Goal: Check status: Check status

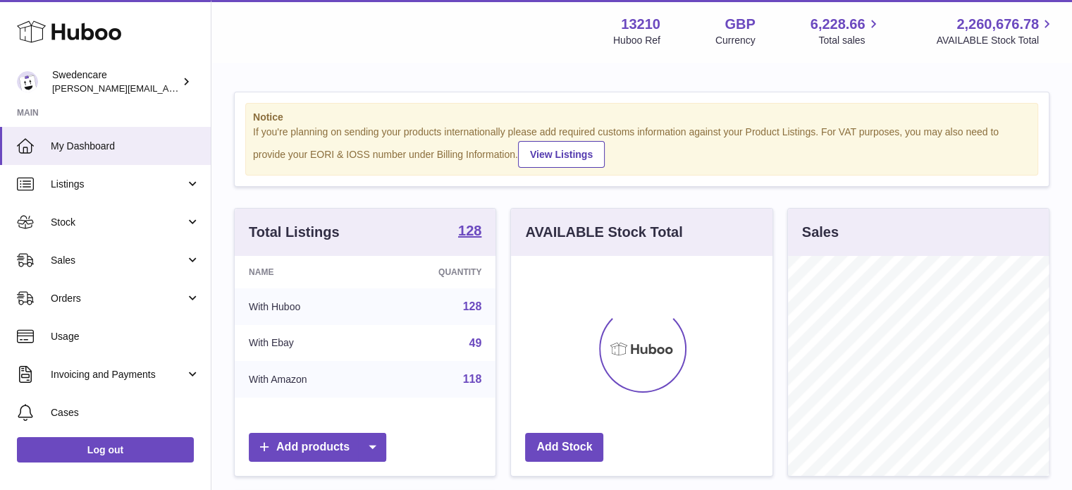
scroll to position [220, 262]
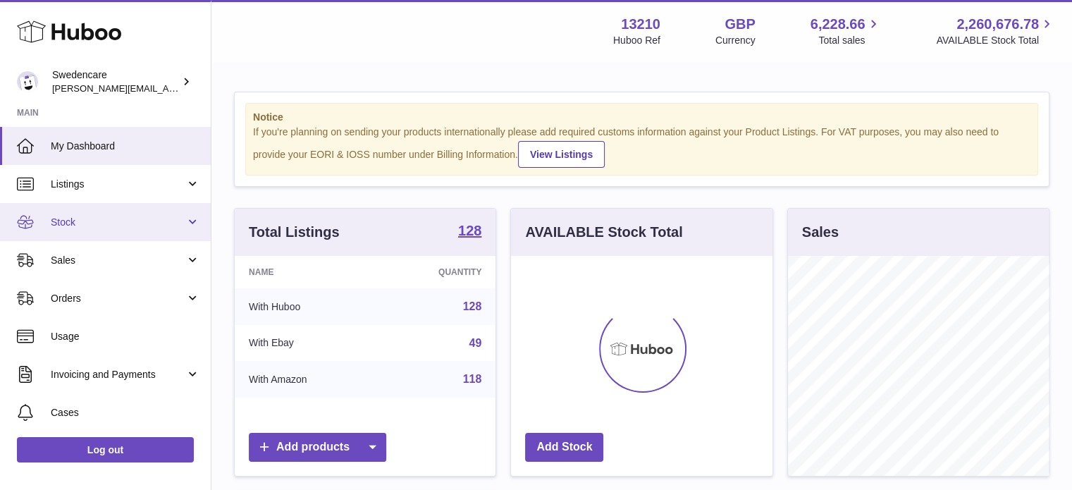
click at [93, 227] on span "Stock" at bounding box center [118, 222] width 135 height 13
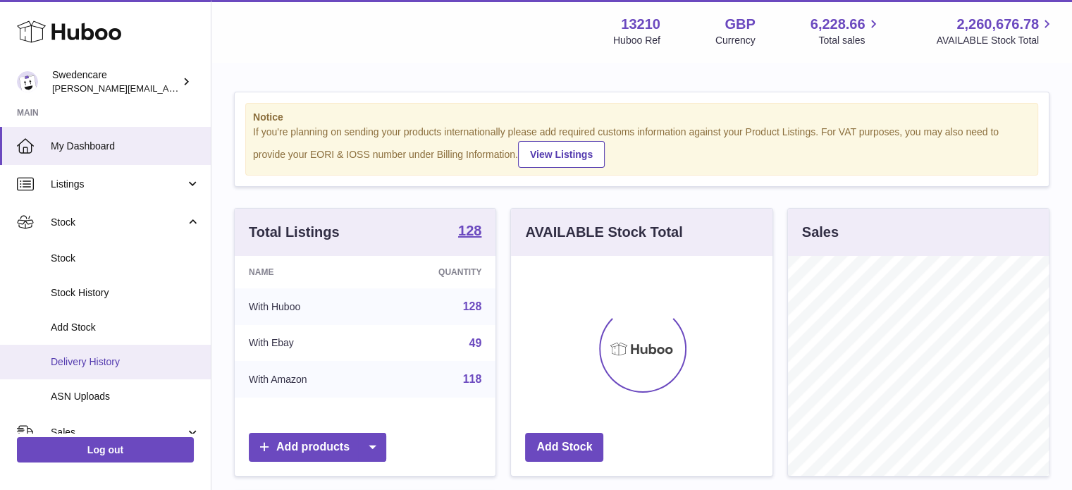
click at [82, 363] on span "Delivery History" at bounding box center [125, 361] width 149 height 13
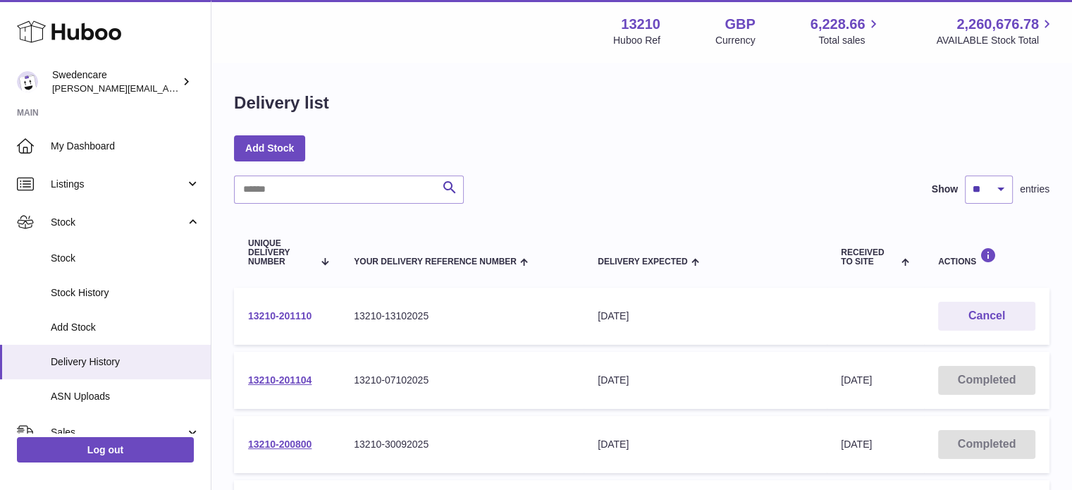
click at [283, 311] on link "13210-201110" at bounding box center [279, 315] width 63 height 11
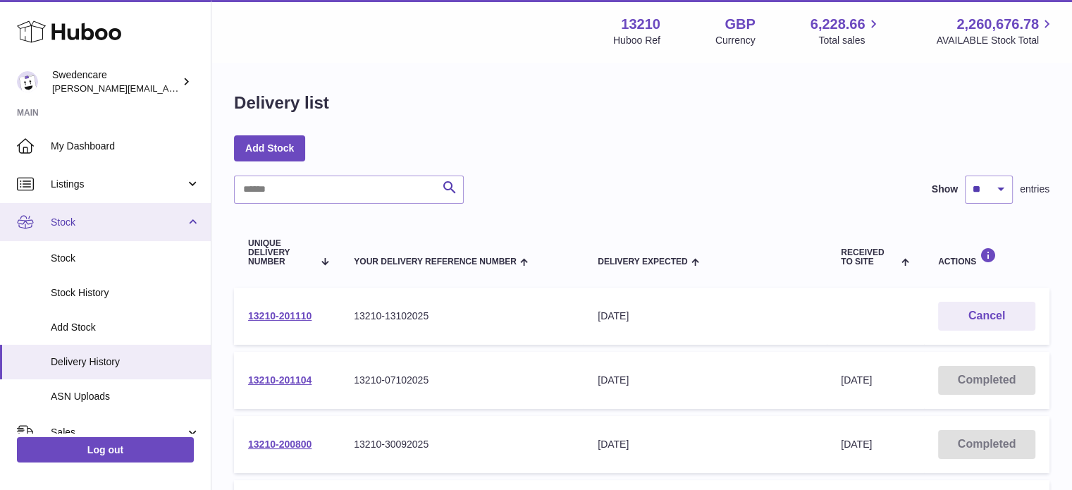
click at [66, 220] on span "Stock" at bounding box center [118, 222] width 135 height 13
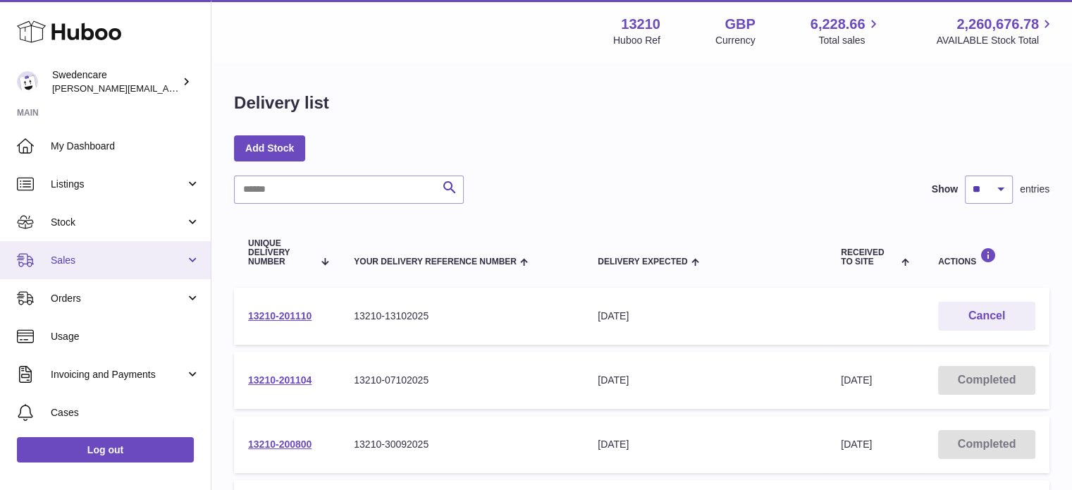
click at [64, 264] on span "Sales" at bounding box center [118, 260] width 135 height 13
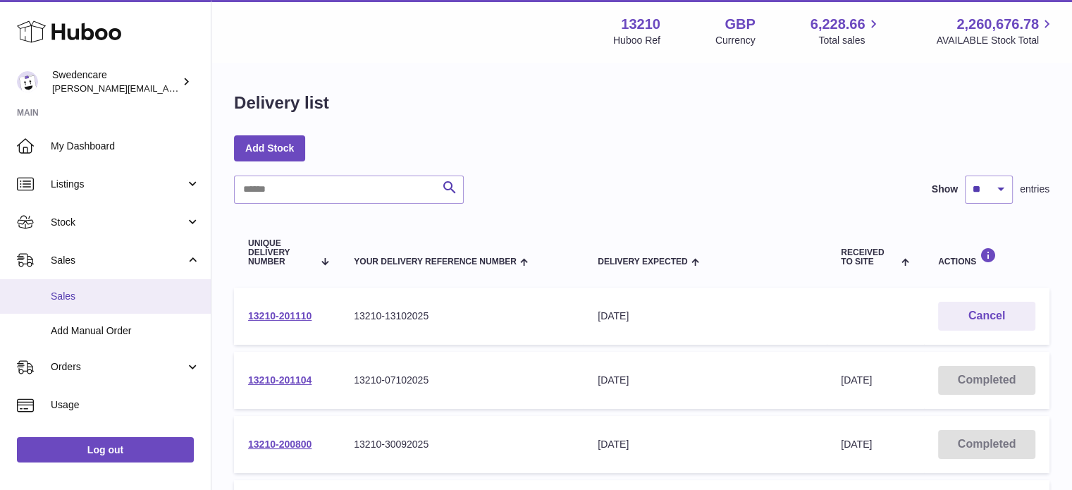
click at [64, 293] on span "Sales" at bounding box center [125, 296] width 149 height 13
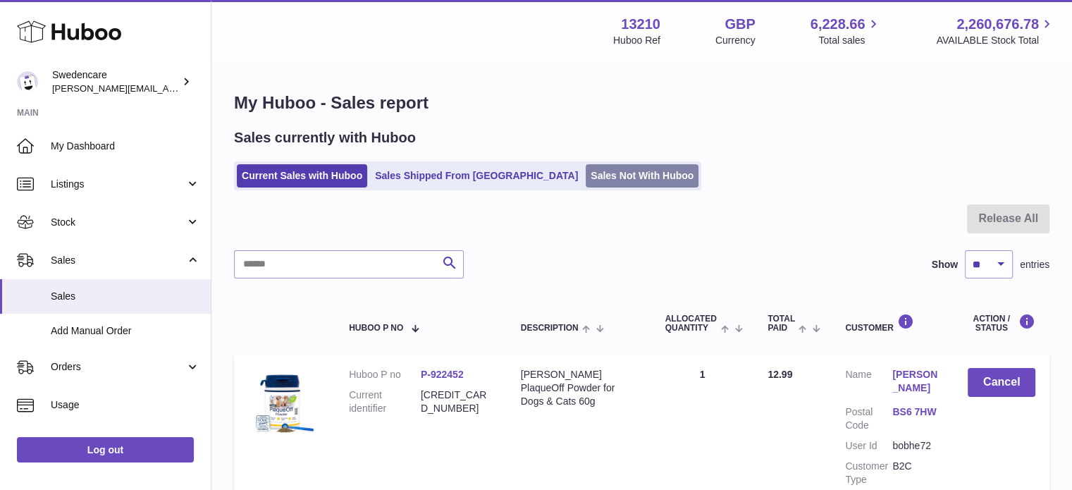
click at [586, 183] on link "Sales Not With Huboo" at bounding box center [642, 175] width 113 height 23
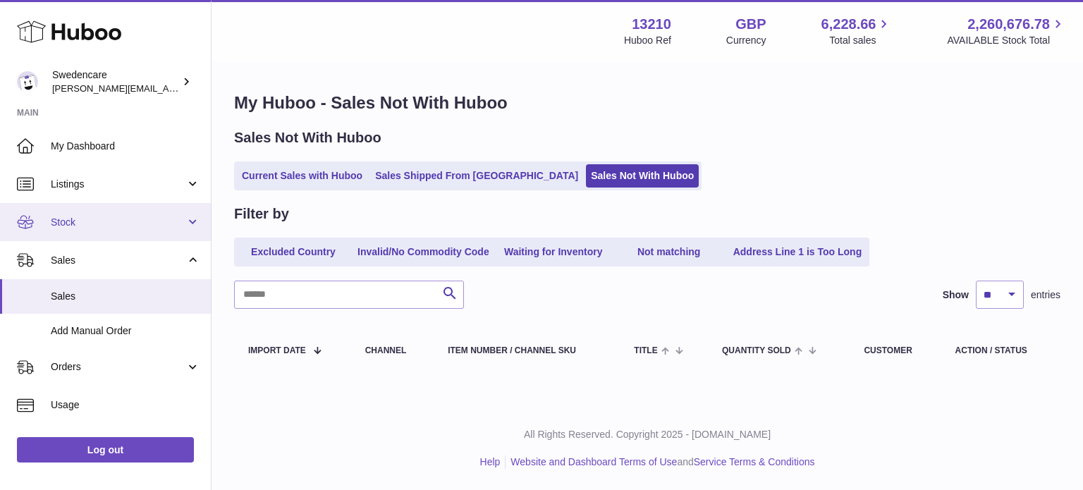
click at [130, 209] on link "Stock" at bounding box center [105, 222] width 211 height 38
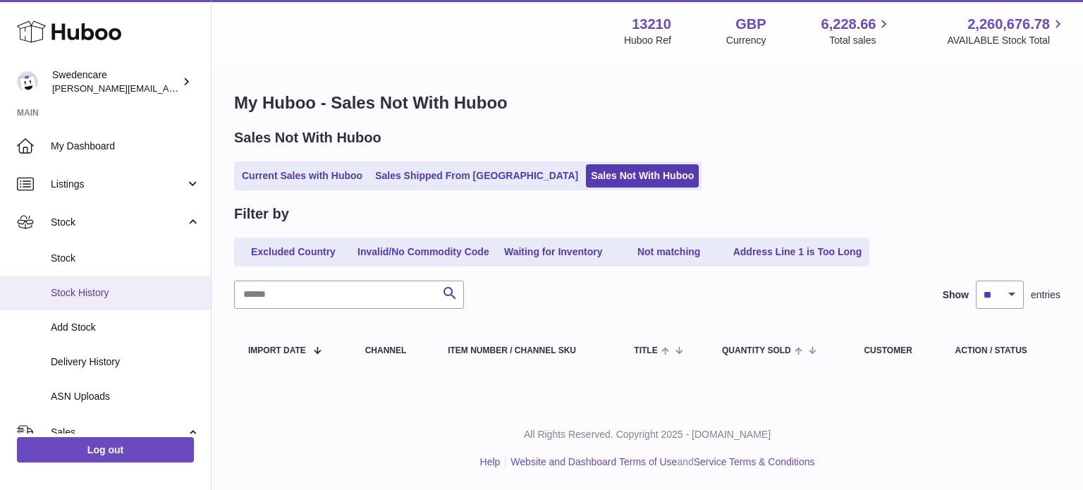
click at [94, 297] on span "Stock History" at bounding box center [125, 292] width 149 height 13
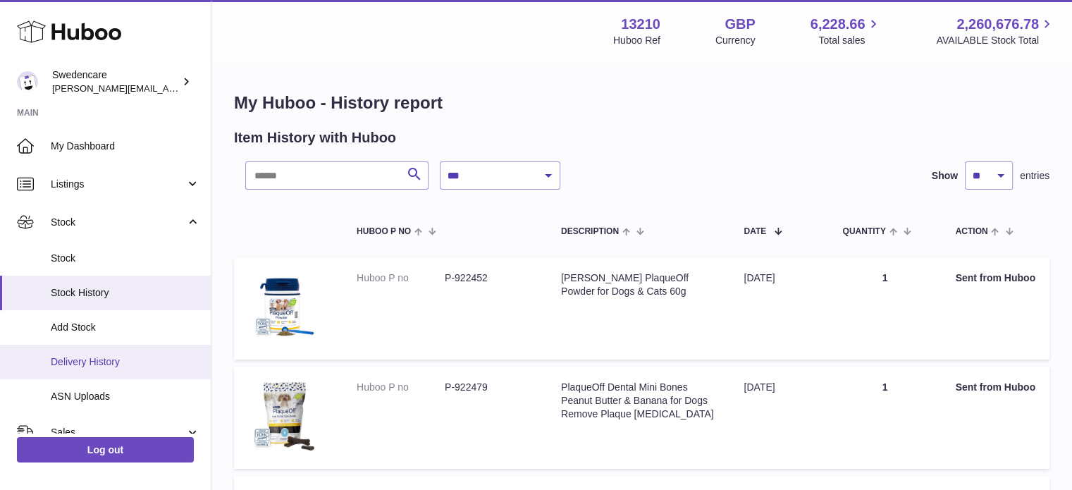
click at [129, 361] on span "Delivery History" at bounding box center [125, 361] width 149 height 13
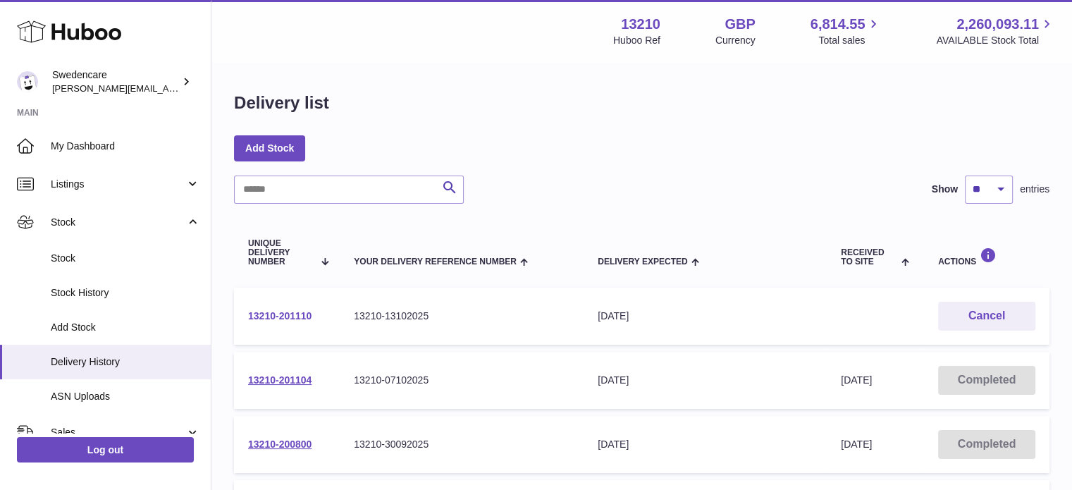
click at [293, 313] on link "13210-201110" at bounding box center [279, 315] width 63 height 11
